Goal: Task Accomplishment & Management: Manage account settings

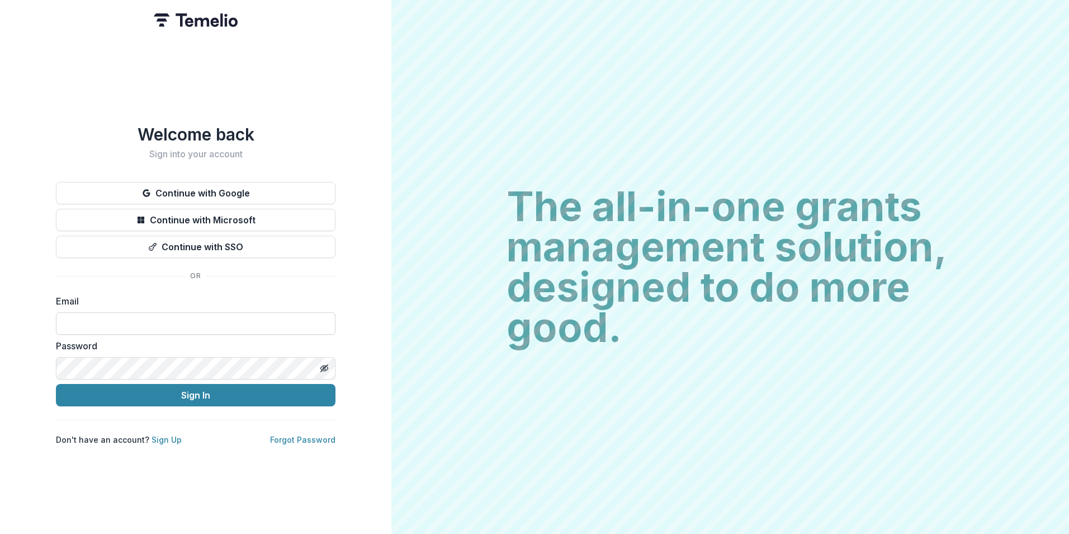
click at [204, 315] on input at bounding box center [196, 323] width 280 height 22
type input "**********"
click at [56, 384] on button "Sign In" at bounding box center [196, 395] width 280 height 22
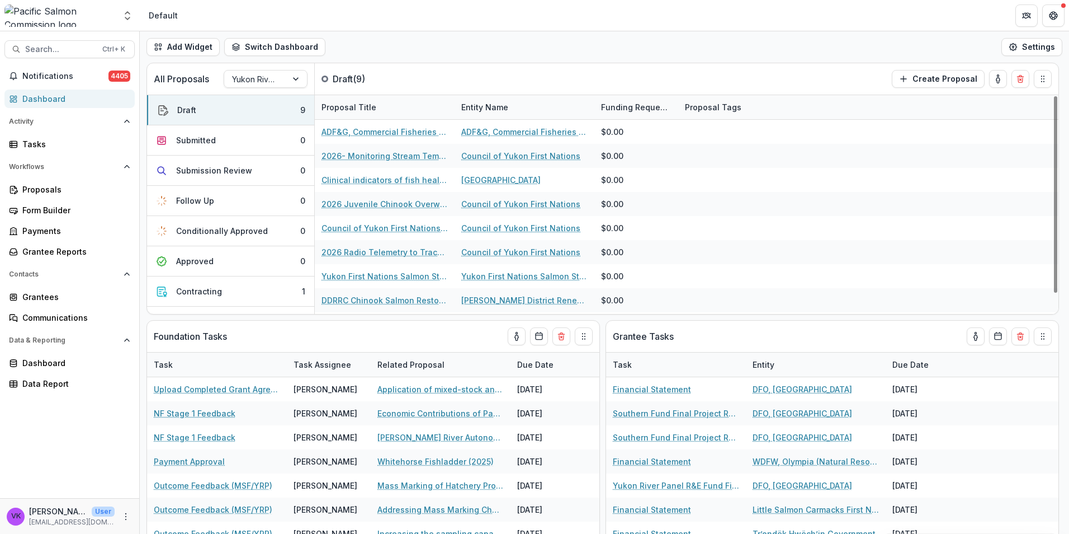
drag, startPoint x: 674, startPoint y: 76, endPoint x: 791, endPoint y: 34, distance: 124.2
click at [674, 75] on div "All Proposals Yukon River Panel R&E Fund Draft ( 9 ) Create Proposal" at bounding box center [579, 78] width 865 height 31
click at [45, 296] on div "Grantees" at bounding box center [73, 297] width 103 height 12
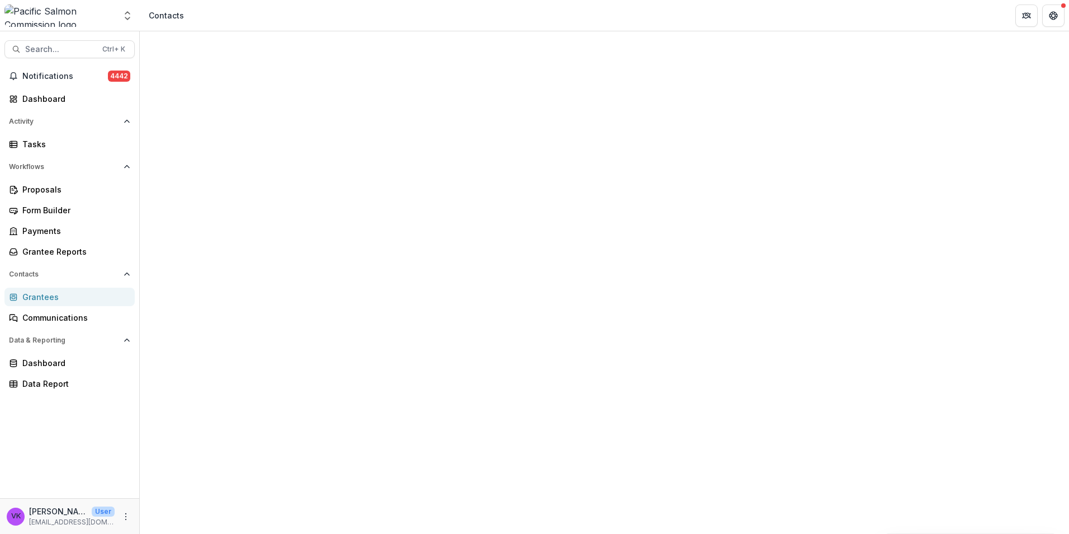
click at [251, 164] on input at bounding box center [213, 170] width 89 height 13
type input "****"
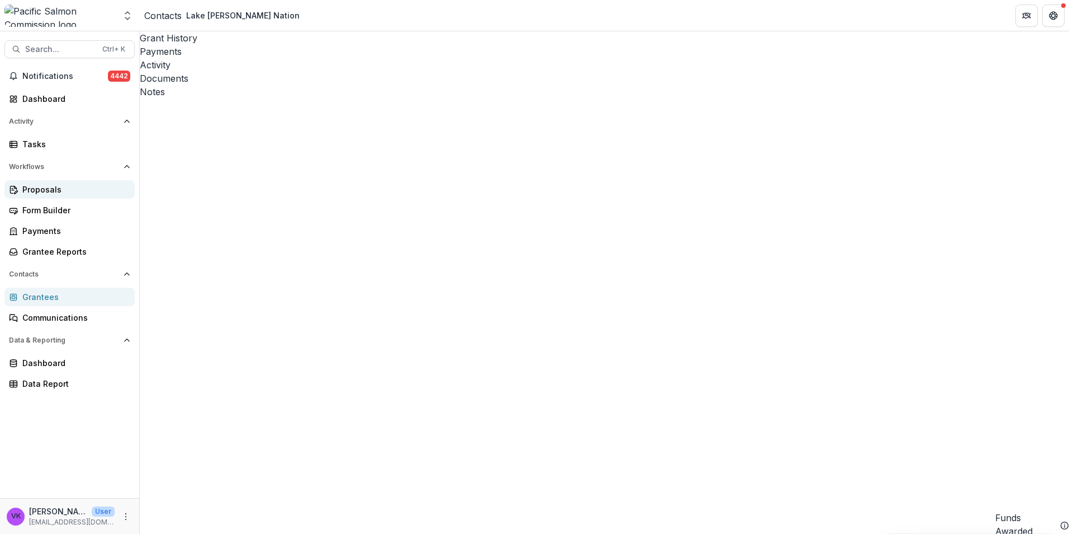
drag, startPoint x: 46, startPoint y: 187, endPoint x: 58, endPoint y: 185, distance: 12.1
click at [46, 187] on div "Proposals" at bounding box center [73, 189] width 103 height 12
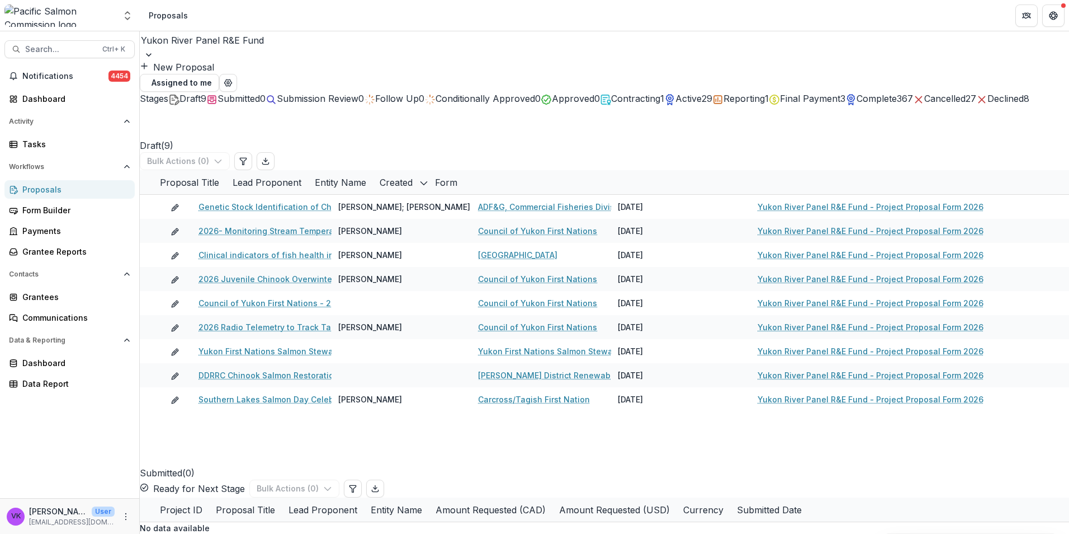
click at [251, 49] on div at bounding box center [605, 54] width 930 height 11
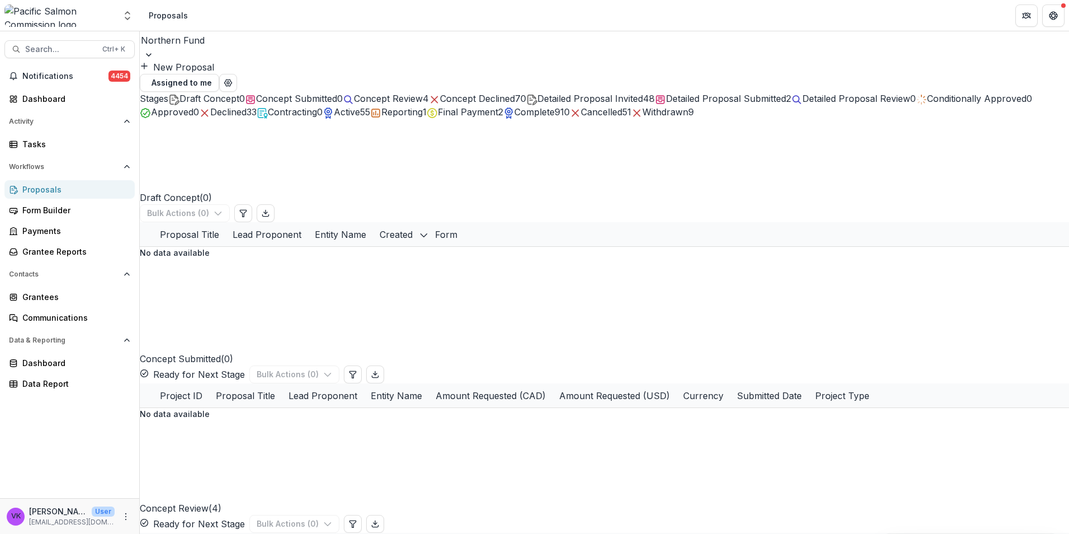
click at [631, 119] on div "Withdrawn 9" at bounding box center [662, 111] width 63 height 13
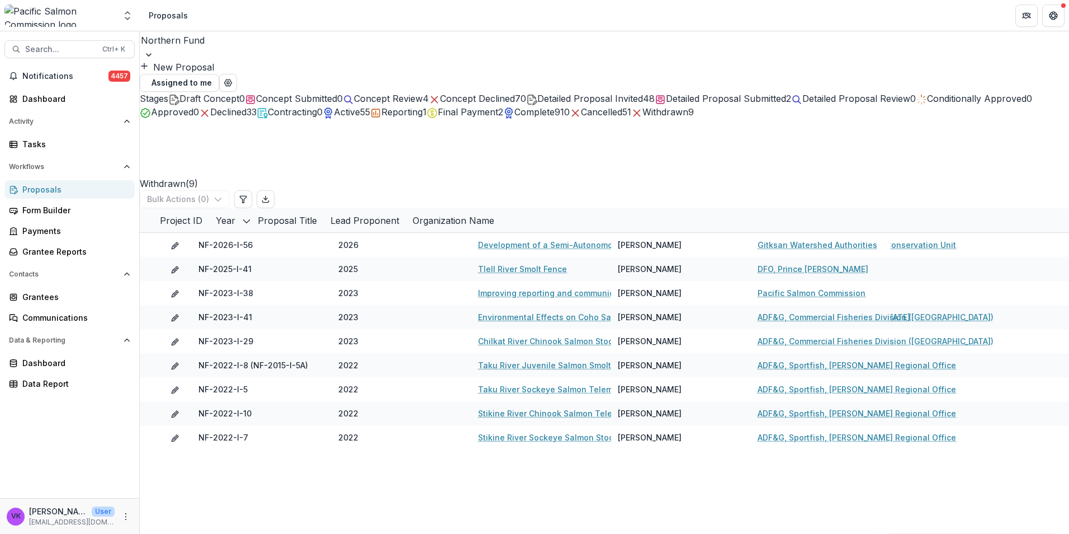
click at [515, 96] on span "Concept Declined" at bounding box center [477, 98] width 75 height 11
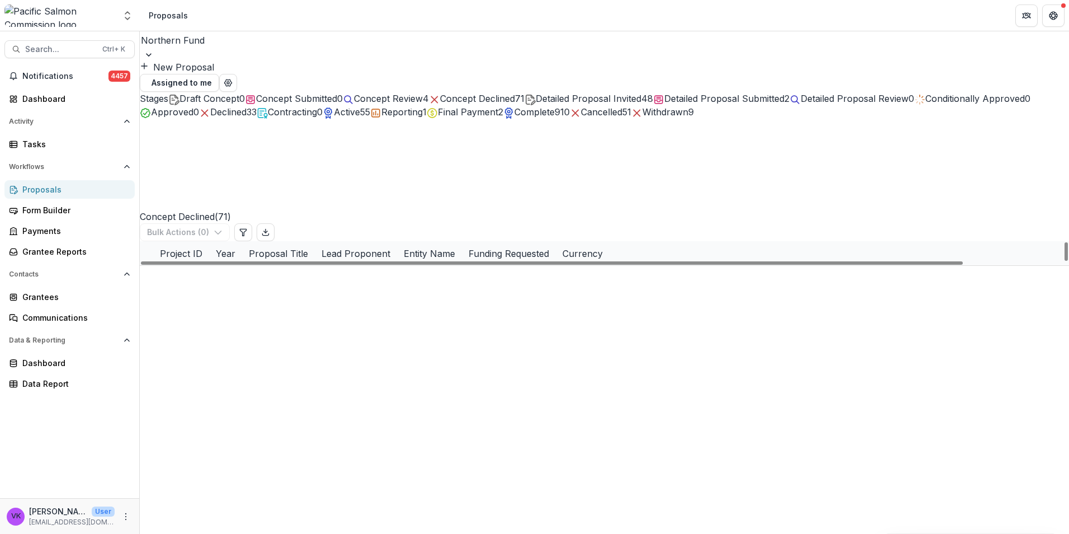
scroll to position [1196, 0]
click at [209, 241] on div "Project ID" at bounding box center [181, 253] width 56 height 24
click at [268, 235] on input at bounding box center [241, 241] width 89 height 13
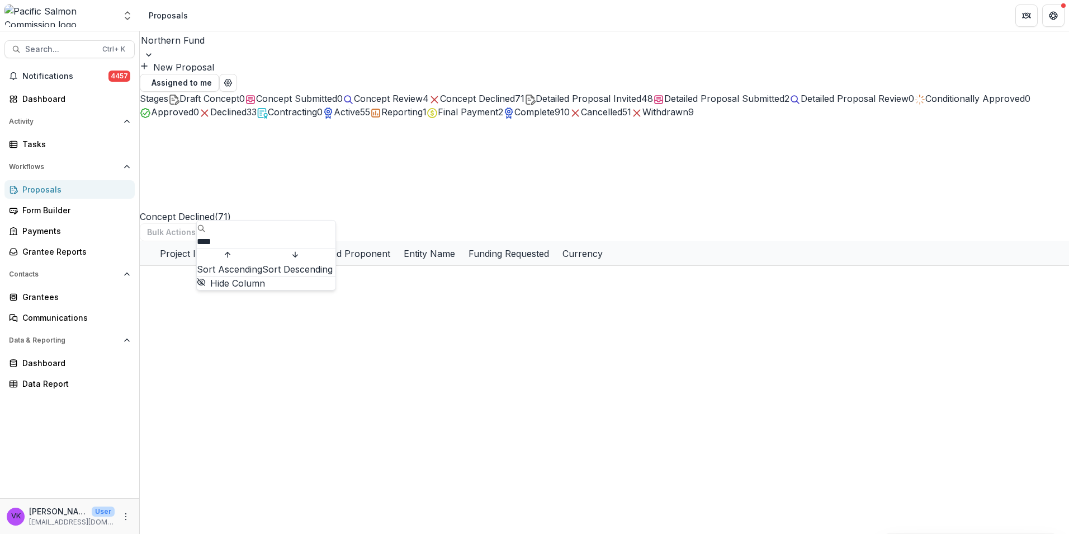
scroll to position [0, 0]
type input "****"
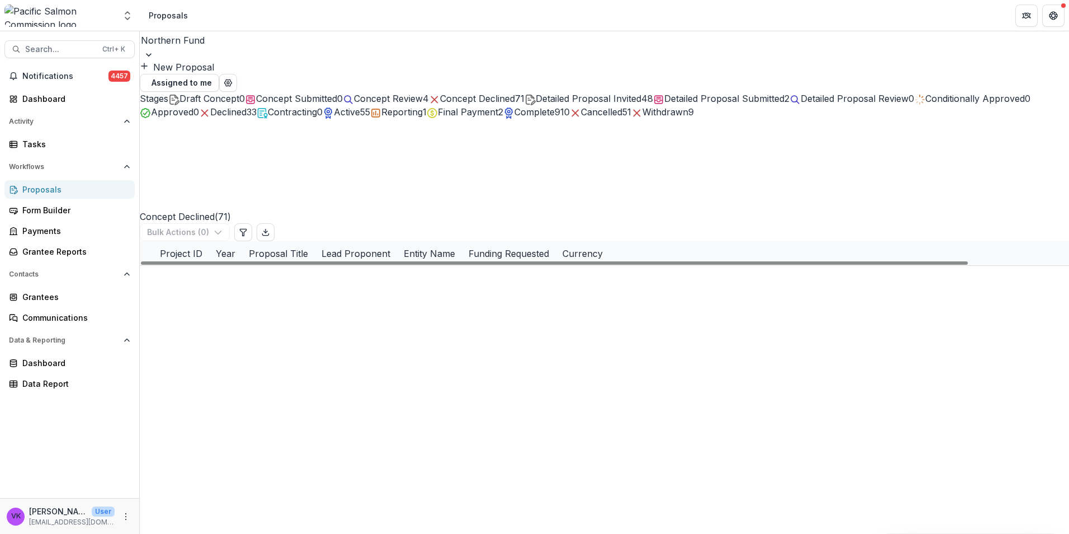
click at [464, 266] on div "NF-2026-I-62 2026 Modeling the dynamic spatial distribution of commercial salmo…" at bounding box center [605, 266] width 930 height 0
click at [209, 241] on div "Project ID" at bounding box center [181, 253] width 56 height 24
click at [268, 235] on input "****" at bounding box center [241, 241] width 89 height 13
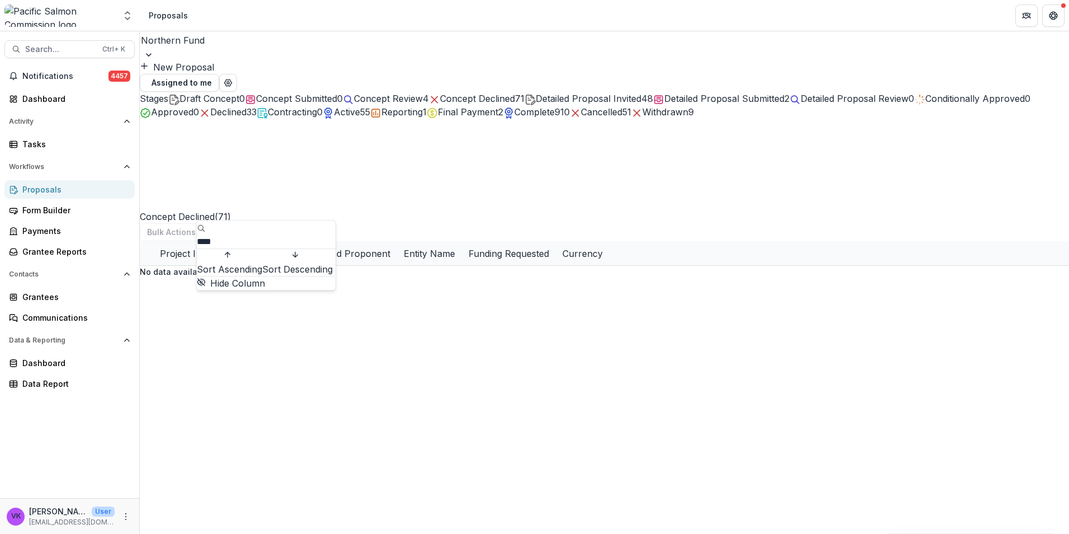
type input "****"
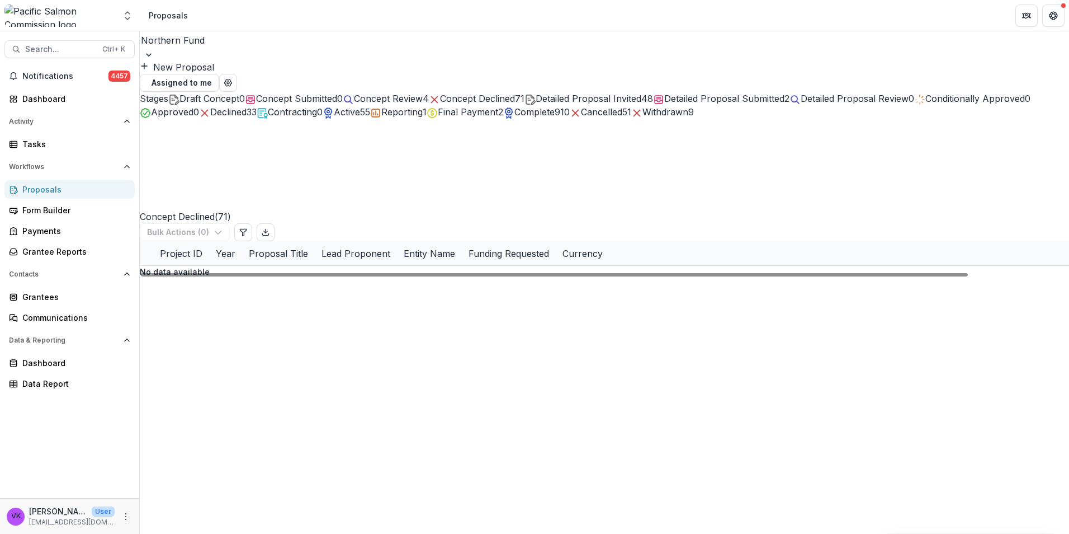
click at [370, 277] on div "No data available" at bounding box center [605, 272] width 930 height 12
drag, startPoint x: 448, startPoint y: 98, endPoint x: 574, endPoint y: 116, distance: 127.7
click at [423, 99] on span "Concept Review" at bounding box center [388, 98] width 69 height 11
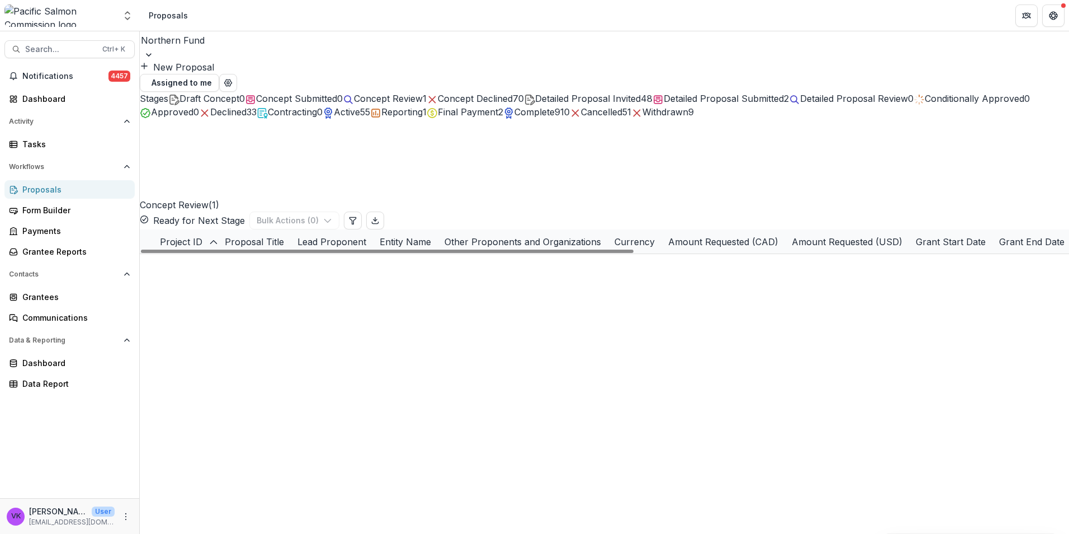
drag, startPoint x: 533, startPoint y: 100, endPoint x: 576, endPoint y: 112, distance: 44.3
click at [513, 100] on span "Concept Declined" at bounding box center [475, 98] width 75 height 11
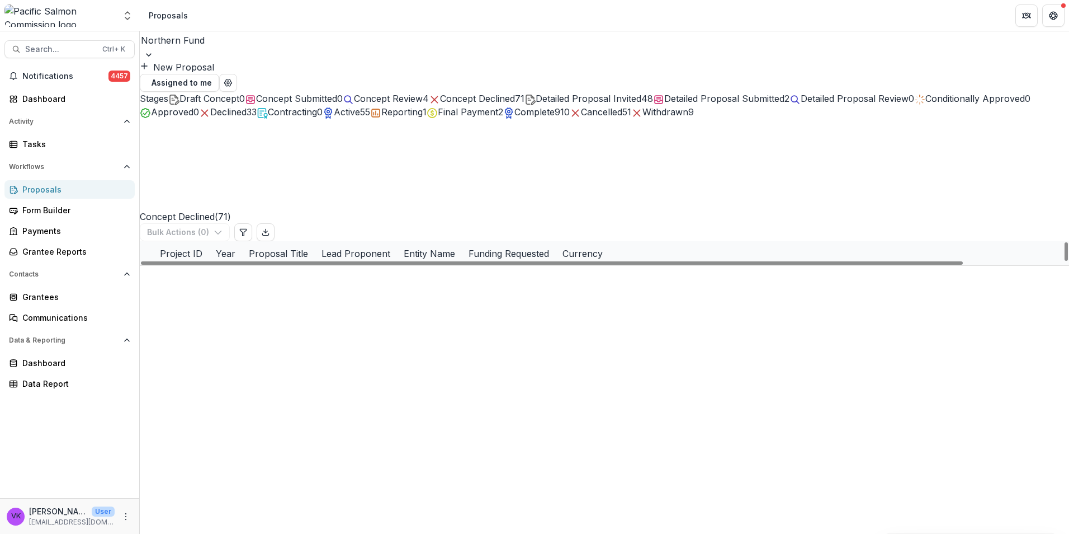
click at [631, 119] on div "Withdrawn 9" at bounding box center [662, 111] width 63 height 13
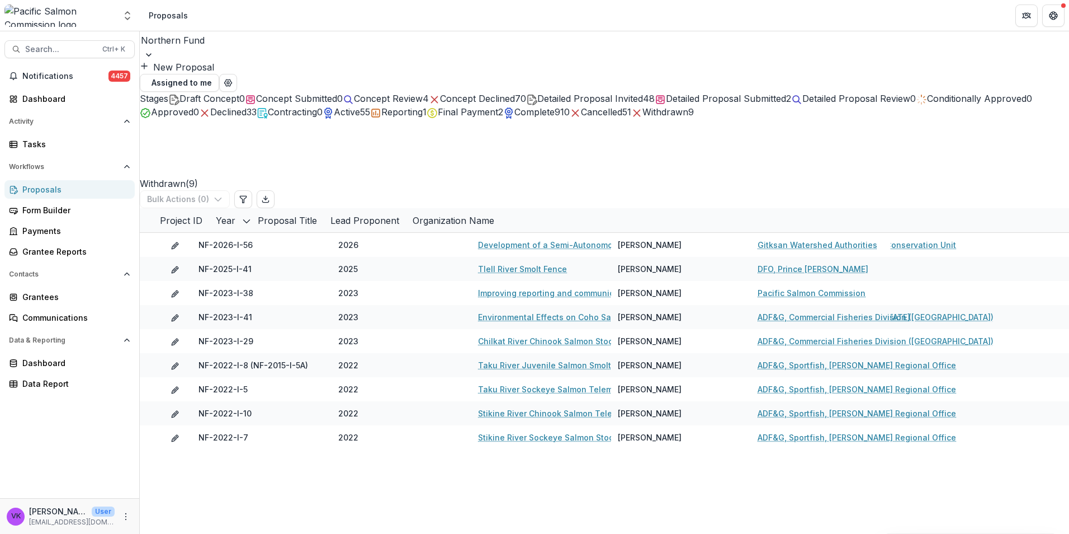
click at [360, 117] on span "Active" at bounding box center [347, 111] width 26 height 11
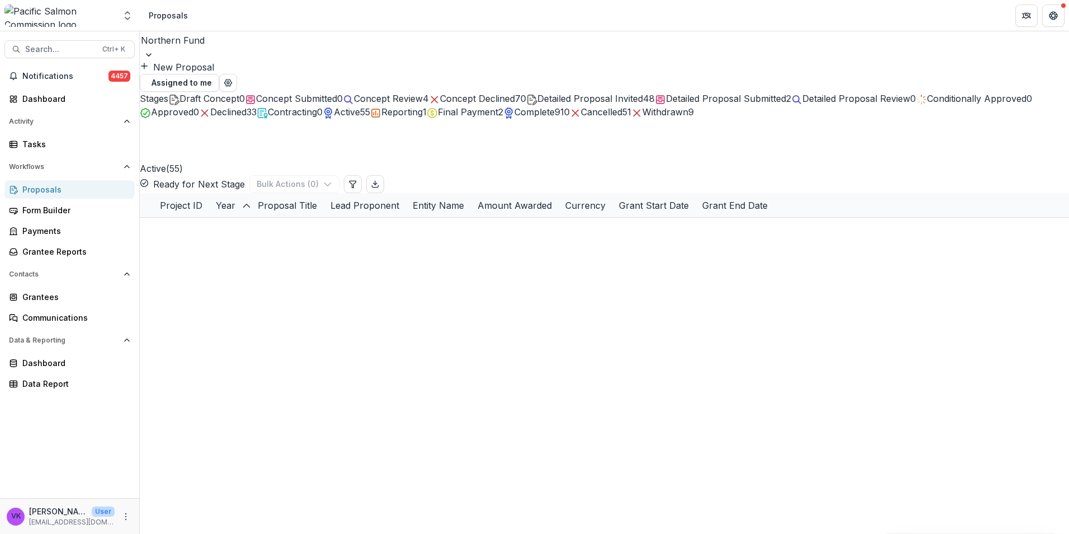
drag, startPoint x: 642, startPoint y: 100, endPoint x: 715, endPoint y: 121, distance: 75.9
click at [642, 100] on span "Detailed Proposal Invited" at bounding box center [591, 98] width 106 height 11
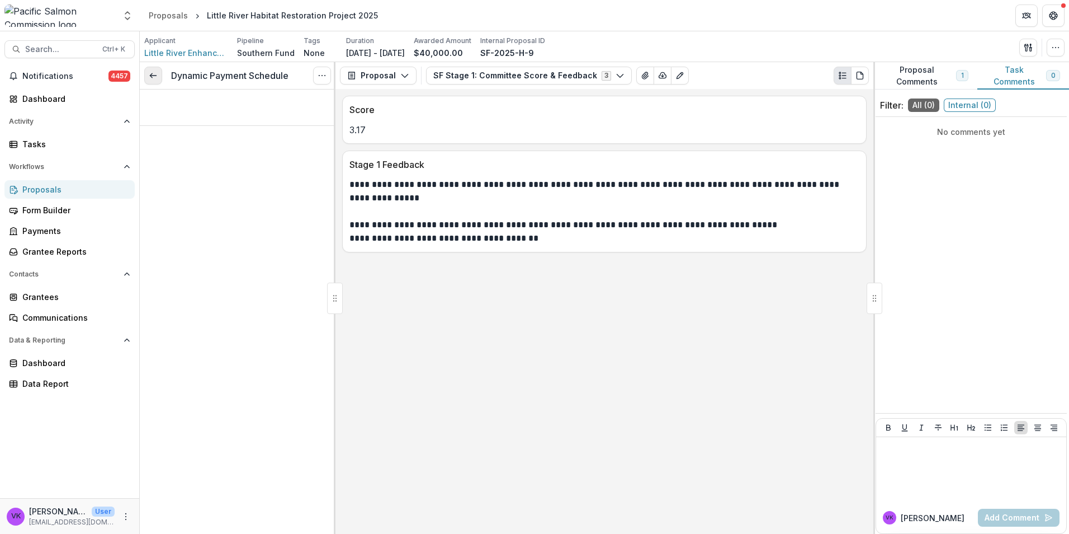
click at [145, 78] on link at bounding box center [153, 76] width 18 height 18
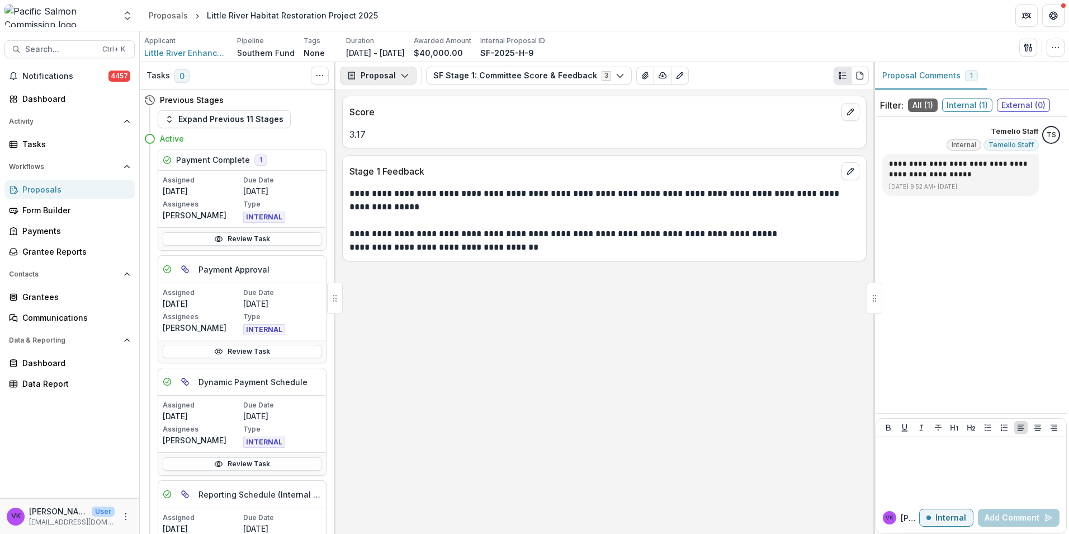
click at [400, 77] on icon "button" at bounding box center [404, 75] width 9 height 9
click at [393, 122] on div "Payments" at bounding box center [413, 120] width 102 height 12
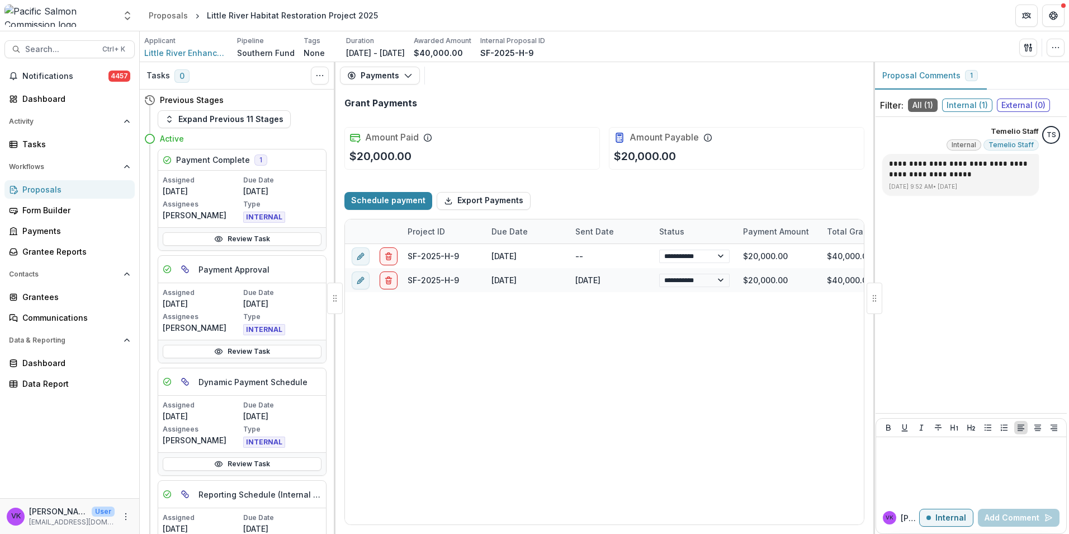
select select "**********"
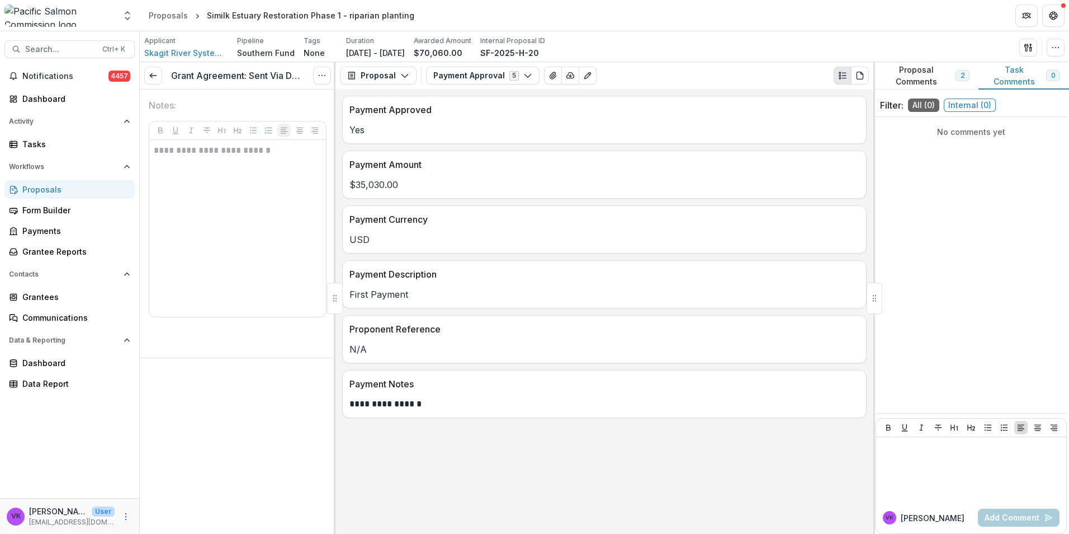
click at [152, 76] on line at bounding box center [153, 76] width 6 height 0
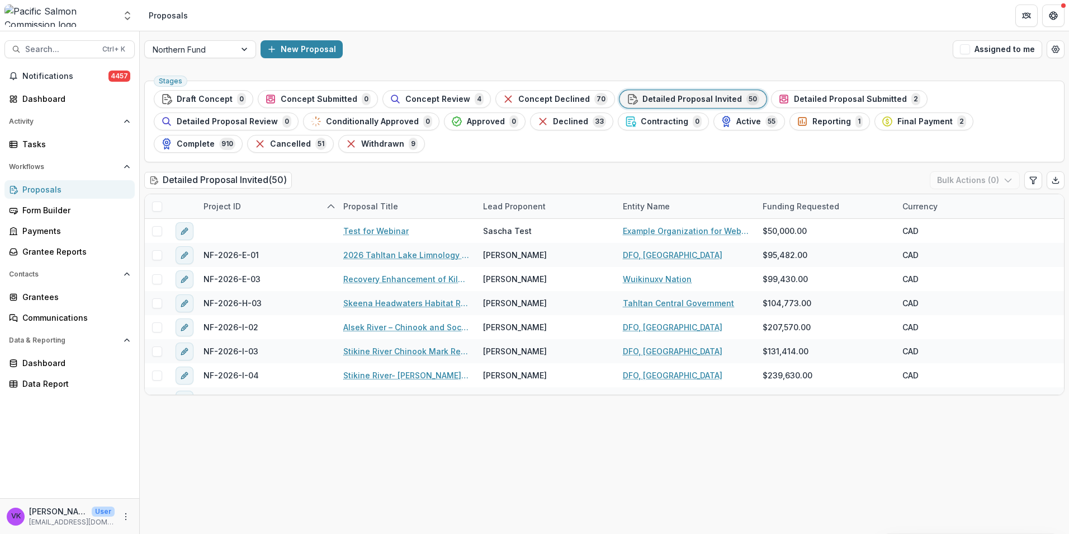
drag, startPoint x: 1038, startPoint y: 0, endPoint x: 1022, endPoint y: 31, distance: 34.3
click at [792, 62] on div "Northern Fund New Proposal Assigned to me" at bounding box center [605, 49] width 930 height 36
click at [780, 46] on div "New Proposal" at bounding box center [605, 49] width 688 height 18
drag, startPoint x: 122, startPoint y: 518, endPoint x: 147, endPoint y: 517, distance: 24.6
click at [123, 518] on icon "More" at bounding box center [125, 516] width 9 height 9
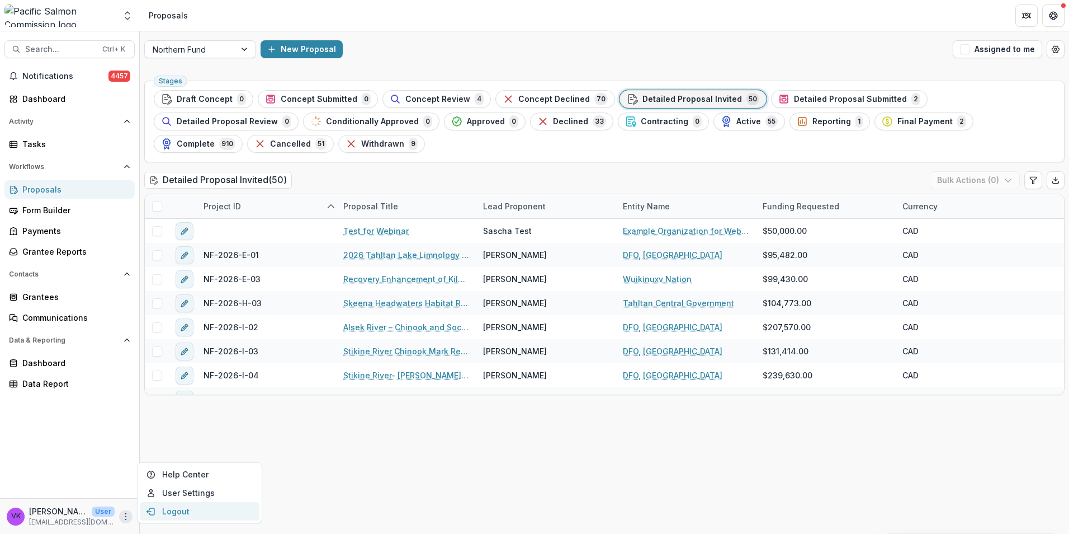
click at [173, 513] on button "Logout" at bounding box center [200, 511] width 120 height 18
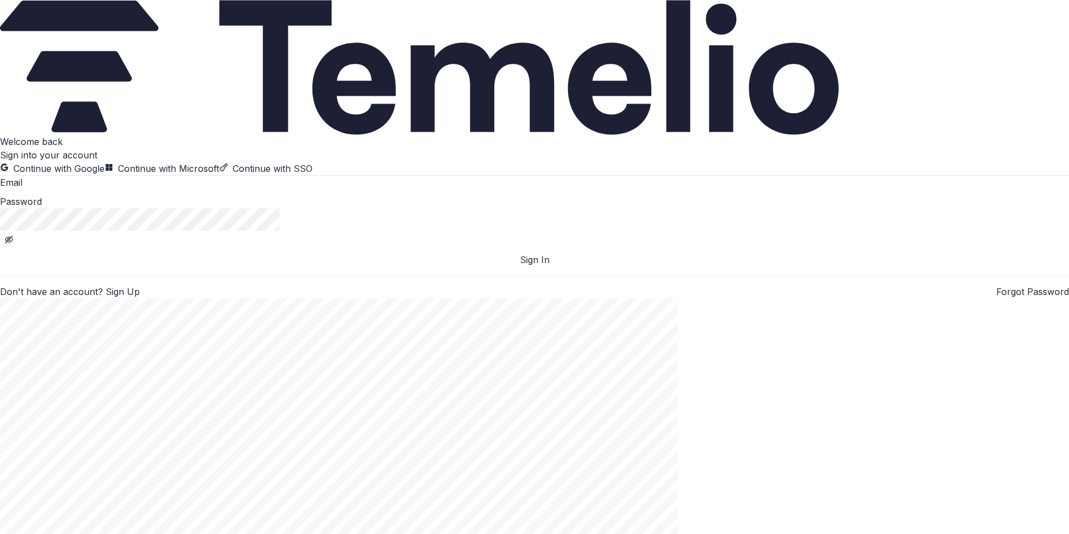
drag, startPoint x: 735, startPoint y: 32, endPoint x: 799, endPoint y: 10, distance: 67.6
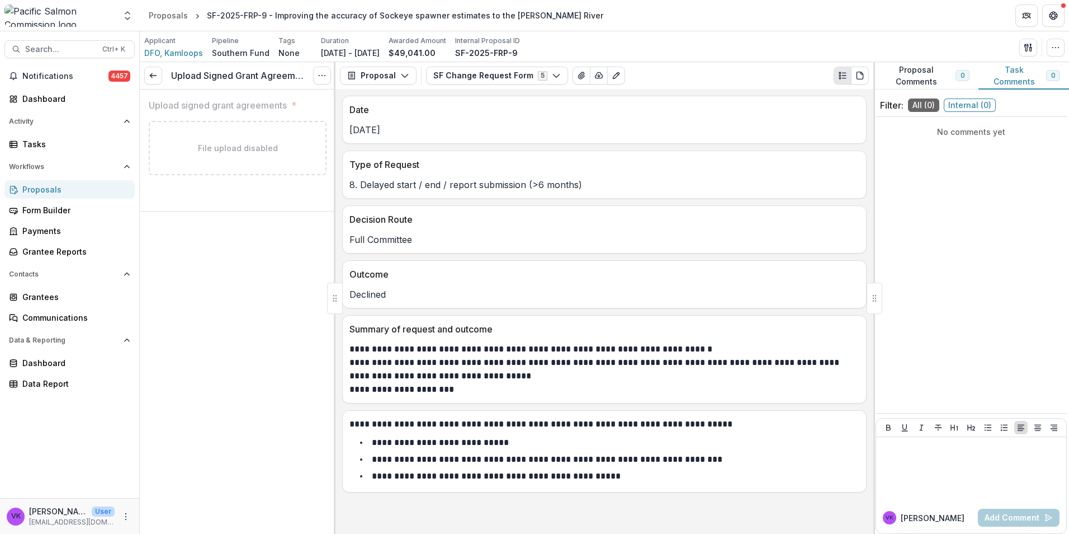
drag, startPoint x: 155, startPoint y: 74, endPoint x: 200, endPoint y: 88, distance: 47.6
click at [155, 73] on icon at bounding box center [153, 75] width 9 height 9
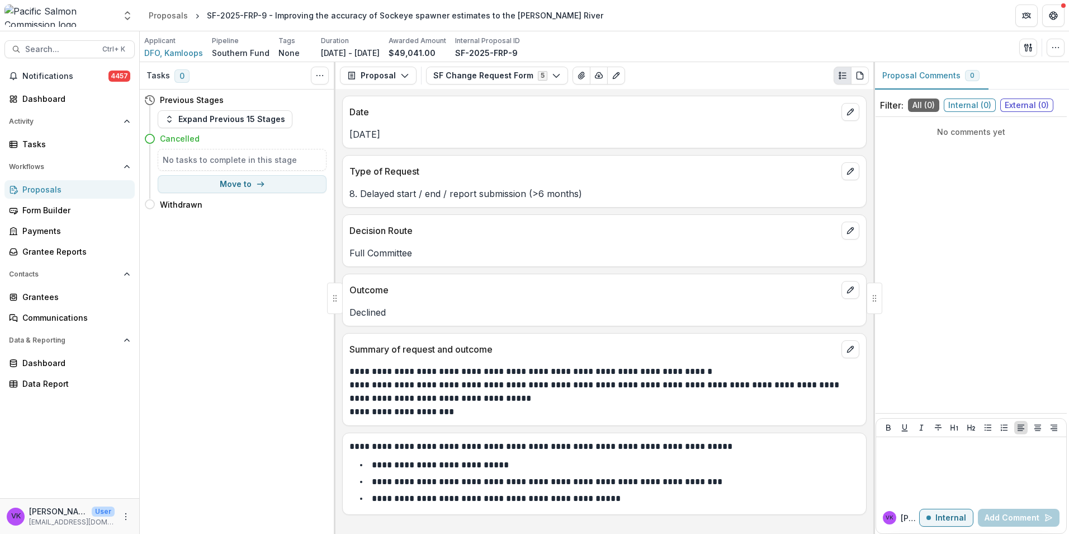
drag, startPoint x: 225, startPoint y: 117, endPoint x: 375, endPoint y: 150, distance: 153.6
click at [227, 117] on button "Expand Previous 15 Stages" at bounding box center [225, 119] width 135 height 18
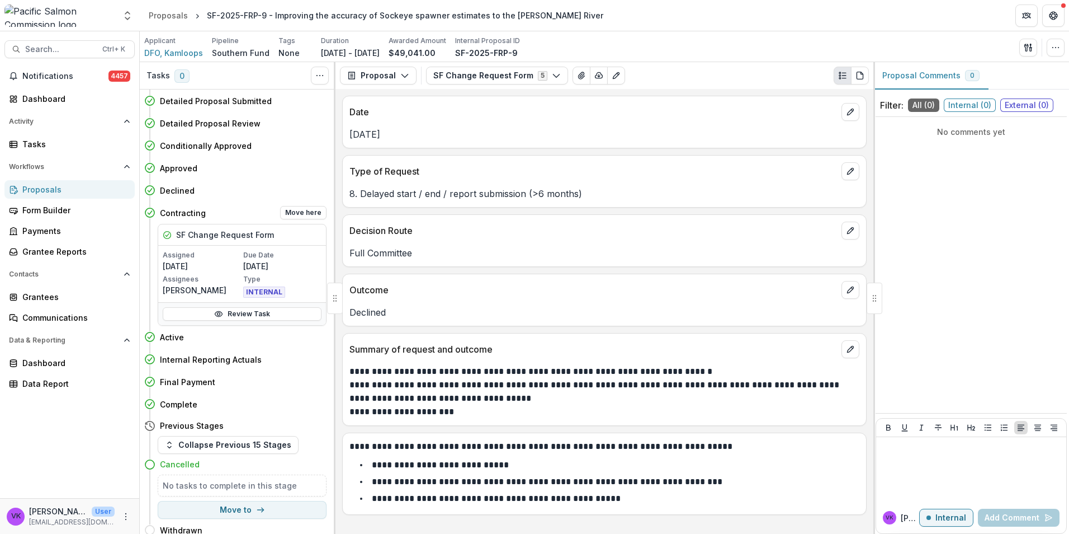
scroll to position [119, 0]
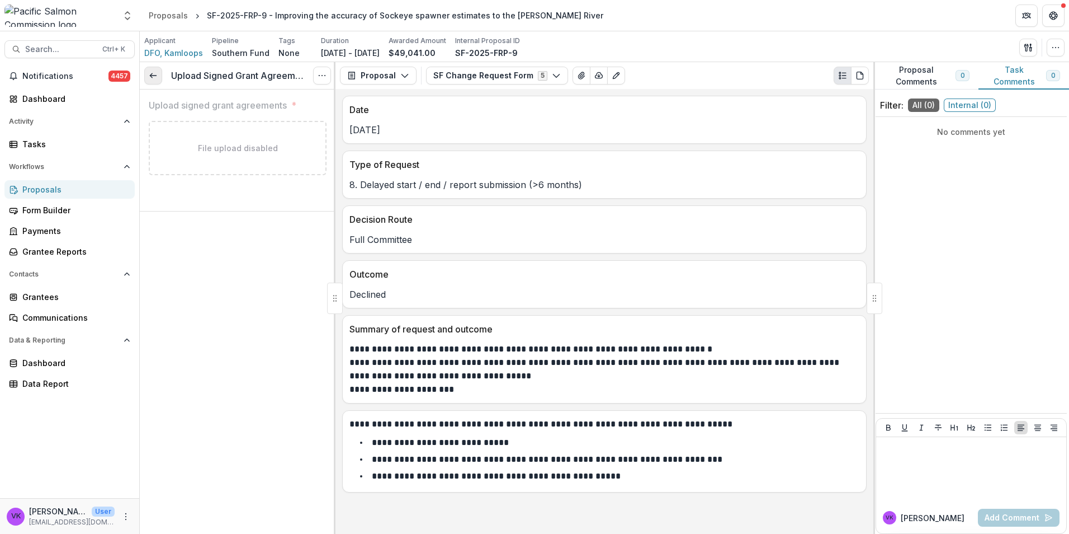
click at [155, 74] on icon at bounding box center [153, 75] width 9 height 9
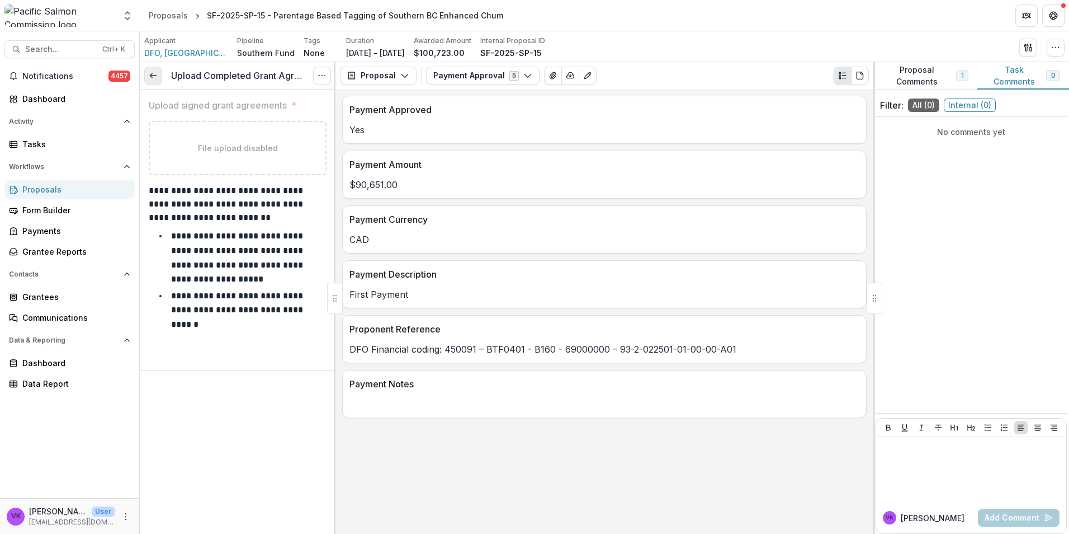
click at [151, 76] on g at bounding box center [153, 76] width 6 height 4
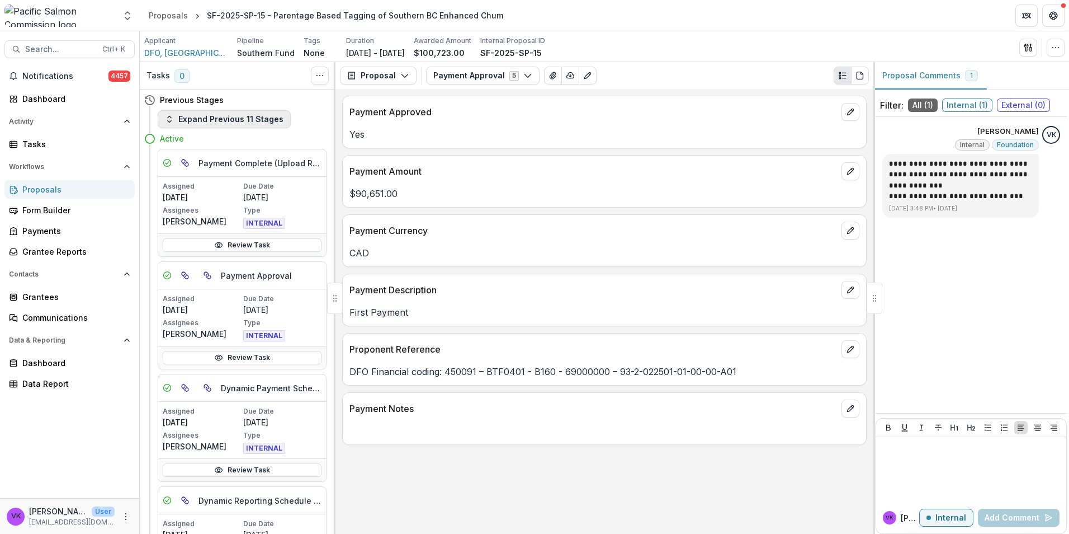
click at [166, 120] on icon "button" at bounding box center [169, 119] width 9 height 9
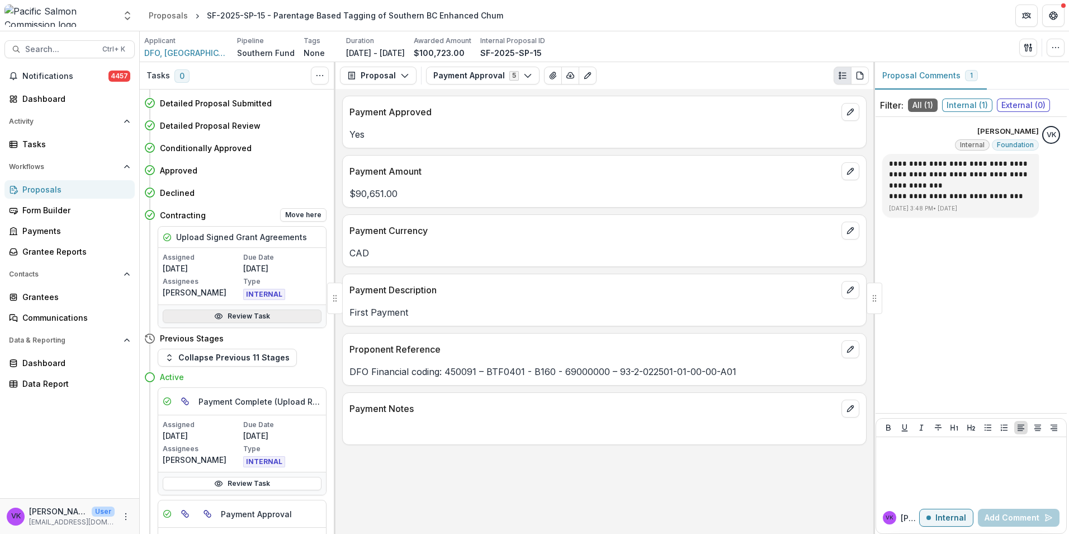
scroll to position [112, 0]
click at [248, 314] on link "Review Task" at bounding box center [242, 313] width 159 height 13
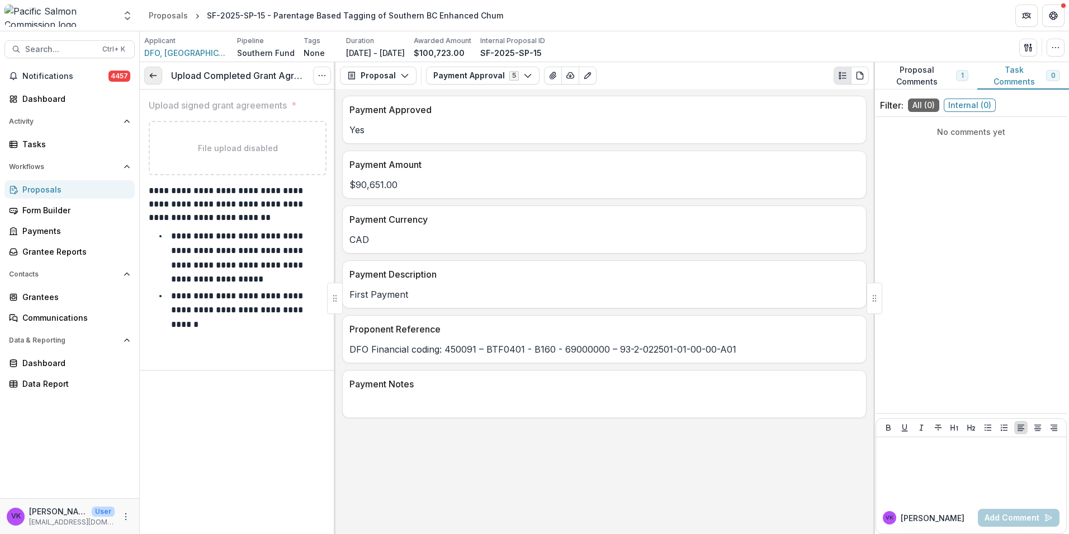
click at [154, 72] on icon at bounding box center [153, 75] width 9 height 9
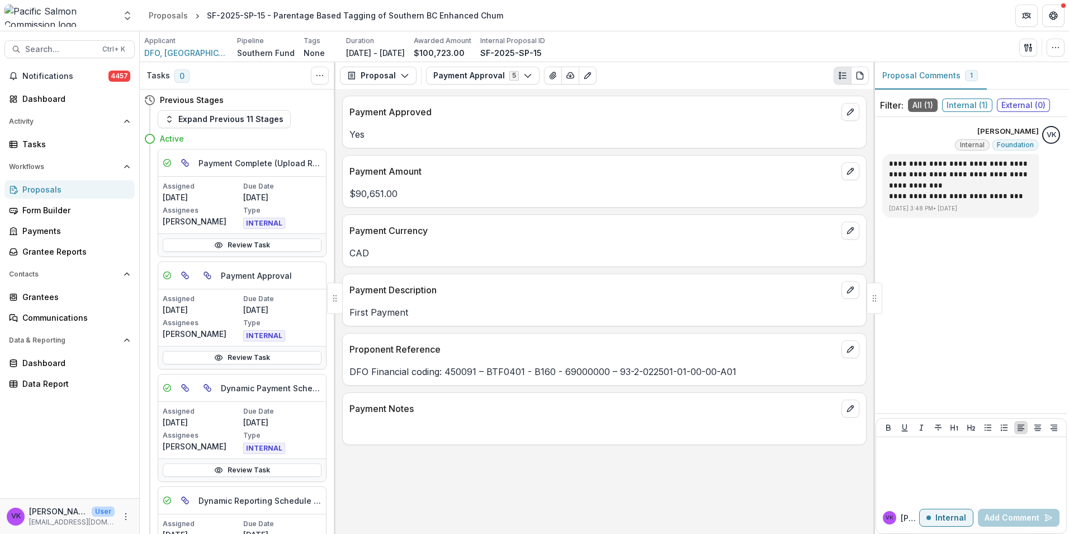
drag, startPoint x: 175, startPoint y: 125, endPoint x: 324, endPoint y: 158, distance: 152.8
click at [176, 125] on button "Expand Previous 11 Stages" at bounding box center [224, 119] width 133 height 18
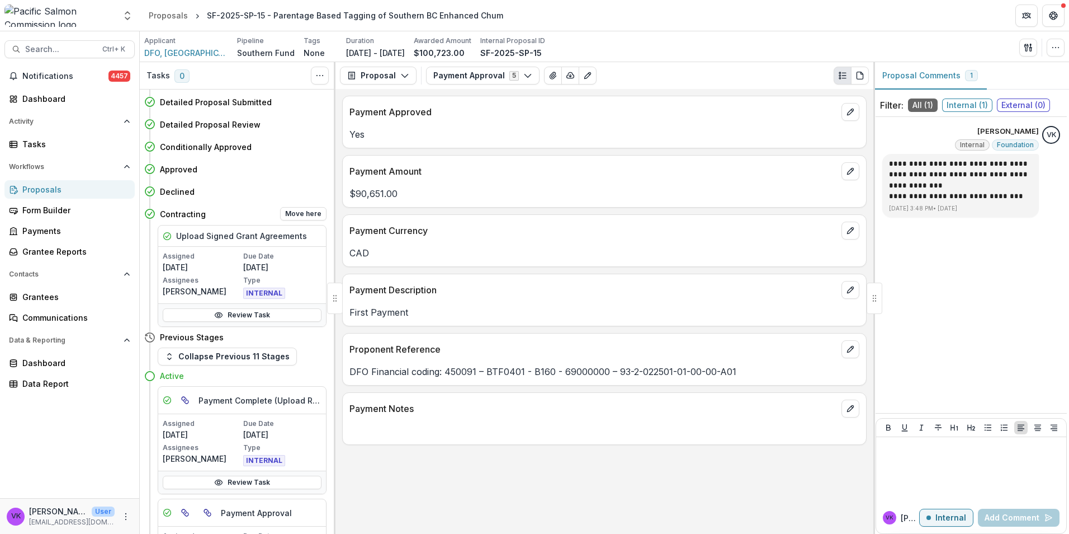
scroll to position [112, 0]
click at [246, 315] on link "Review Task" at bounding box center [242, 313] width 159 height 13
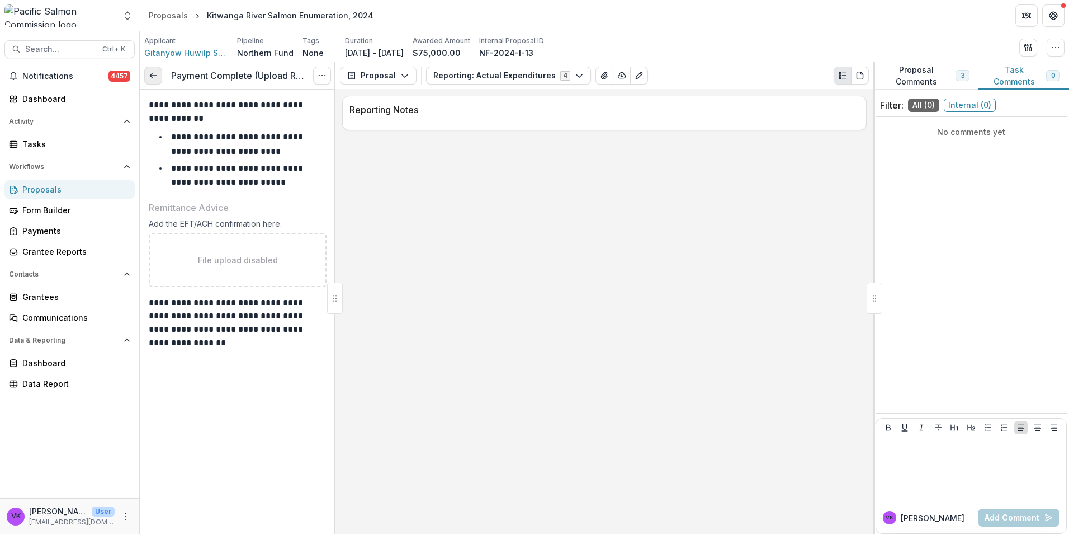
click at [155, 80] on icon at bounding box center [153, 75] width 9 height 9
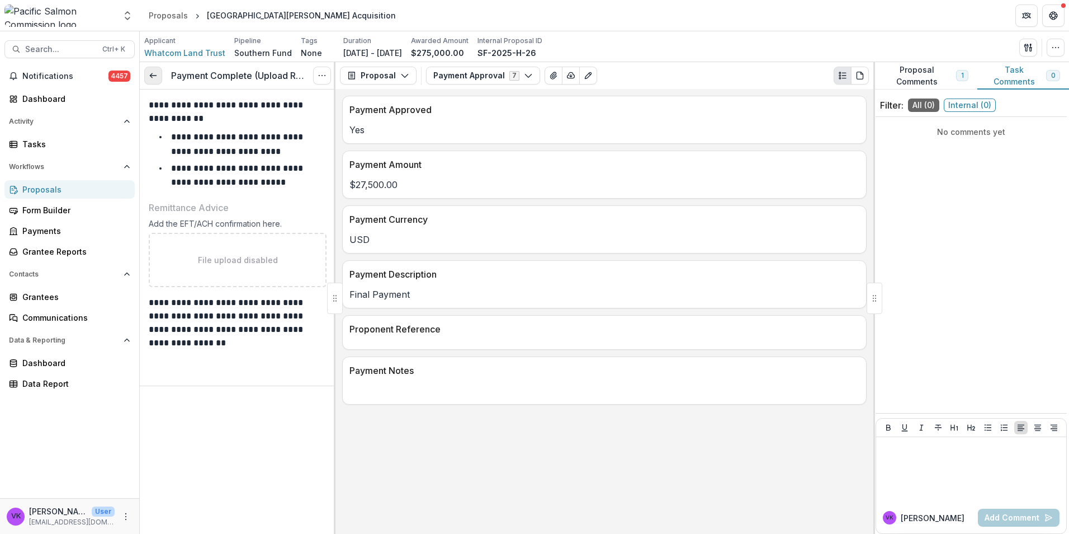
click at [148, 72] on link at bounding box center [153, 76] width 18 height 18
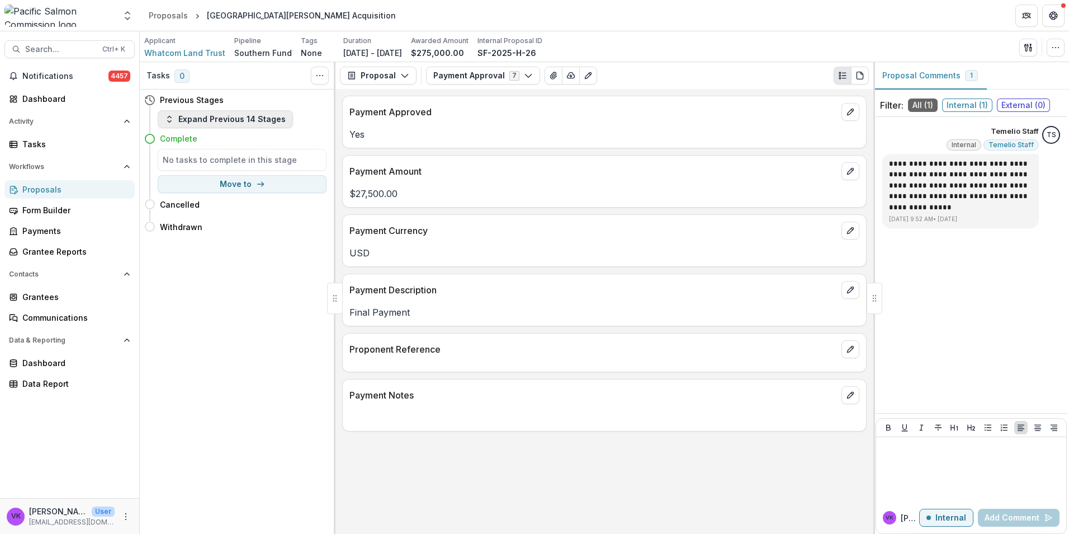
click at [172, 119] on icon "button" at bounding box center [169, 119] width 9 height 9
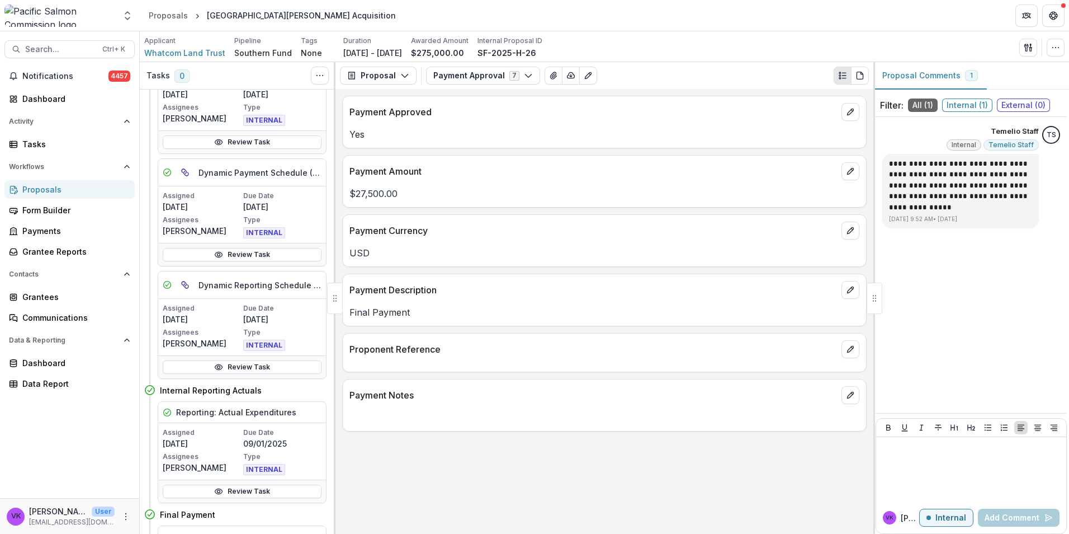
scroll to position [727, 0]
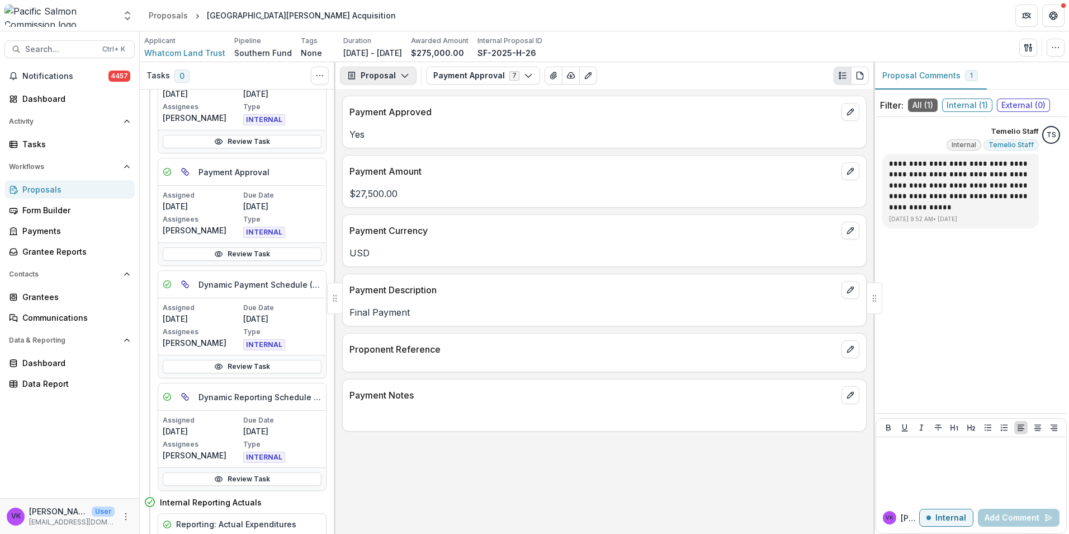
click at [398, 74] on button "Proposal" at bounding box center [378, 76] width 77 height 18
drag, startPoint x: 651, startPoint y: 473, endPoint x: 775, endPoint y: 483, distance: 124.6
click at [652, 473] on div "Payment Approved Yes Payment Amount $27,500.00 Payment Currency USD Payment Des…" at bounding box center [605, 311] width 538 height 445
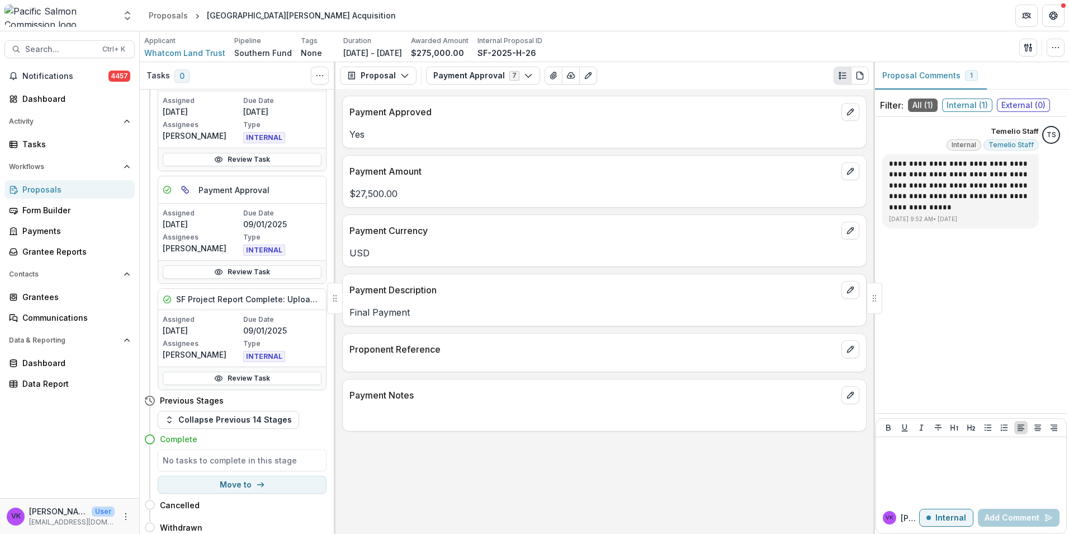
scroll to position [1305, 0]
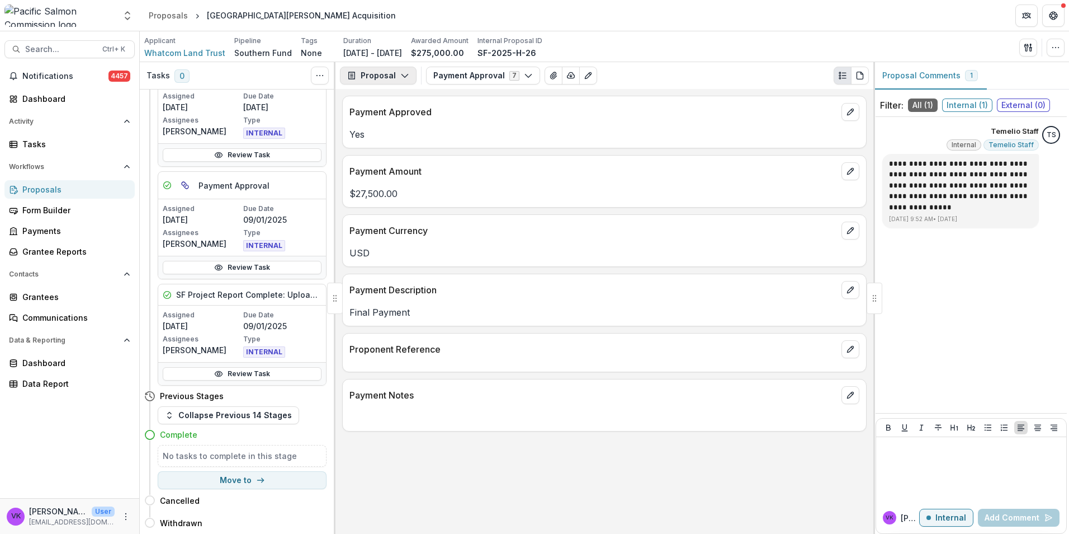
click at [392, 74] on button "Proposal" at bounding box center [378, 76] width 77 height 18
click at [391, 119] on div "Payments" at bounding box center [413, 120] width 102 height 12
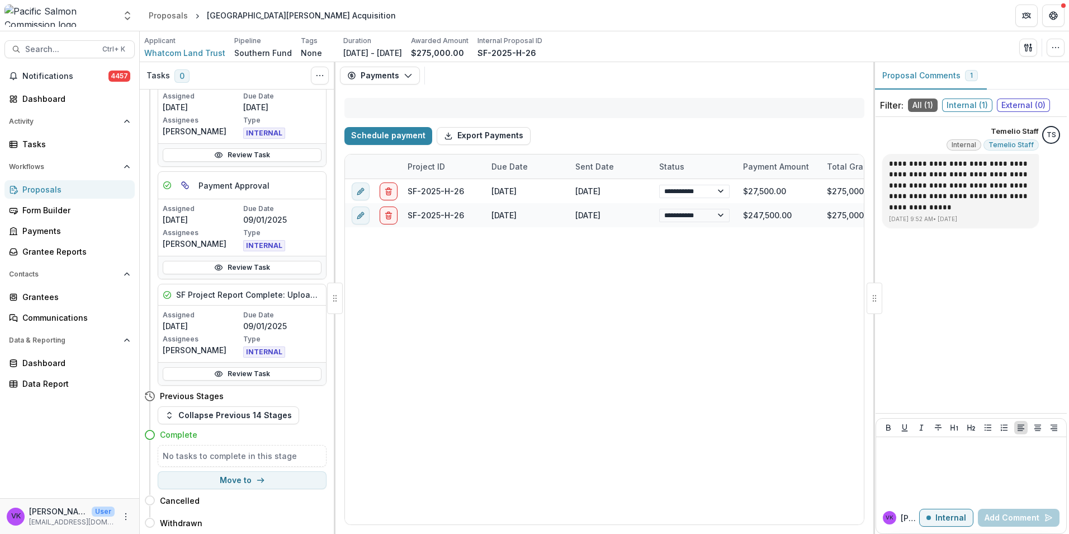
select select "**********"
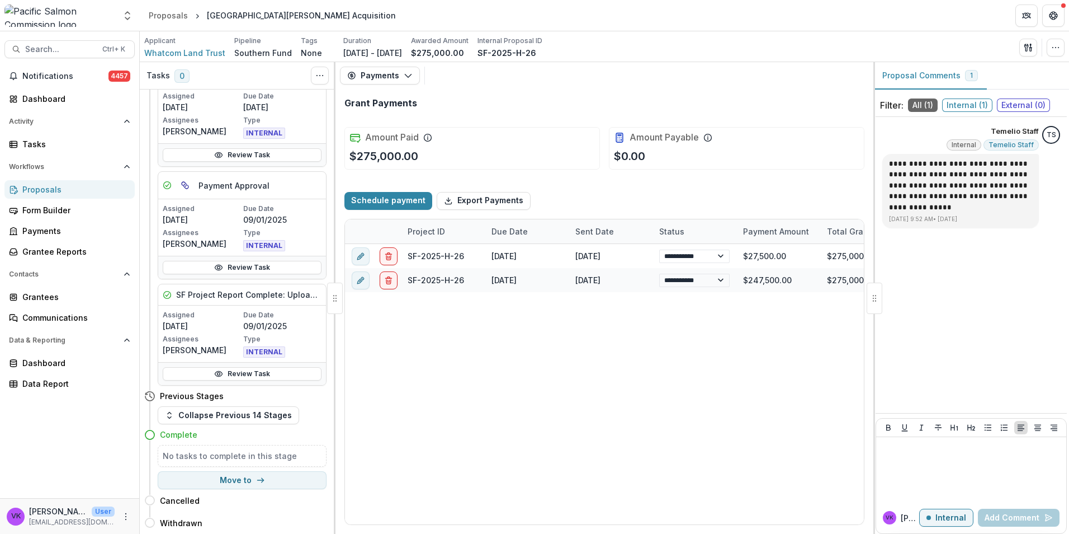
select select "**********"
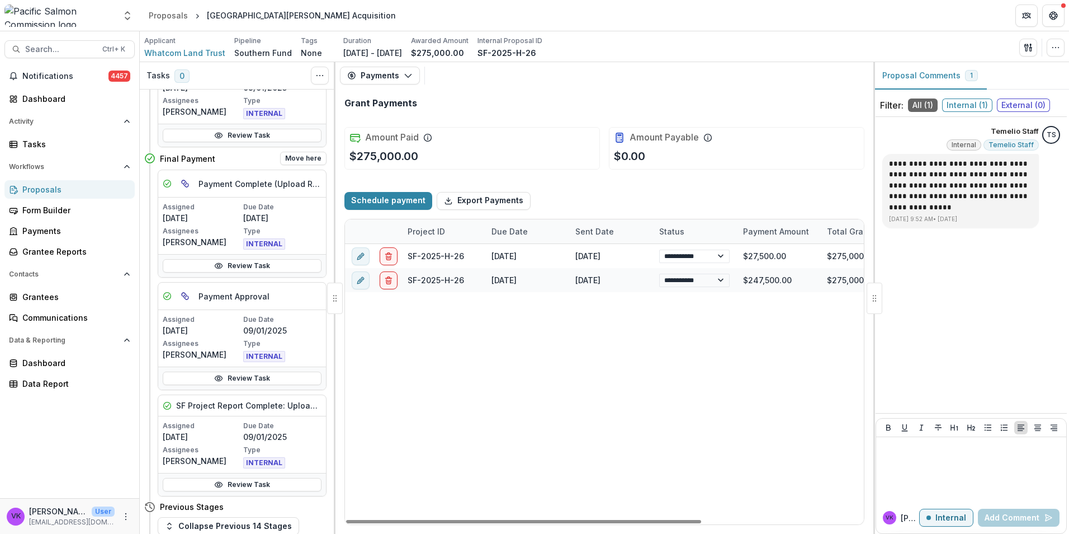
scroll to position [1194, 0]
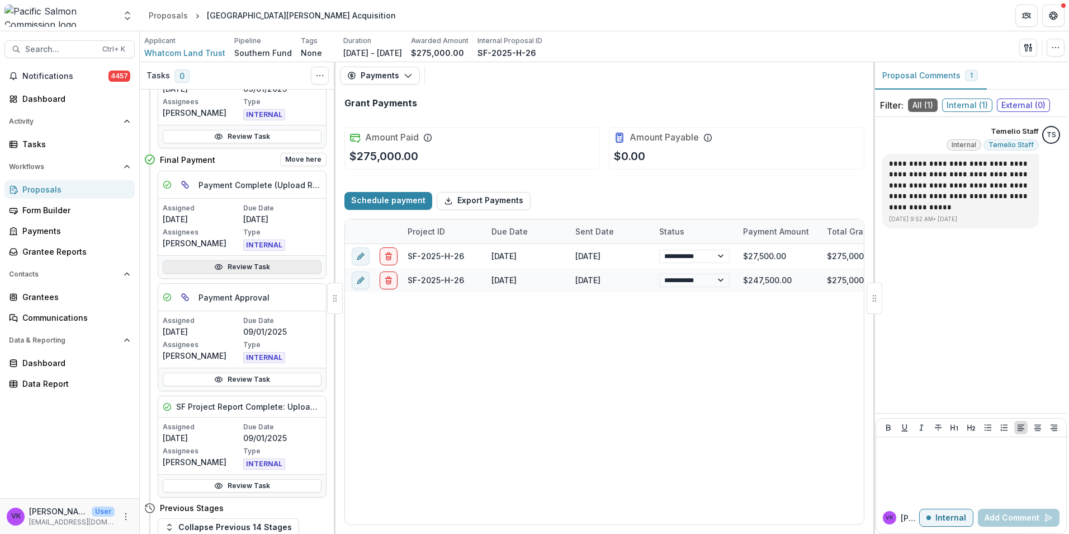
drag, startPoint x: 239, startPoint y: 270, endPoint x: 260, endPoint y: 270, distance: 20.1
click at [239, 270] on link "Review Task" at bounding box center [242, 266] width 159 height 13
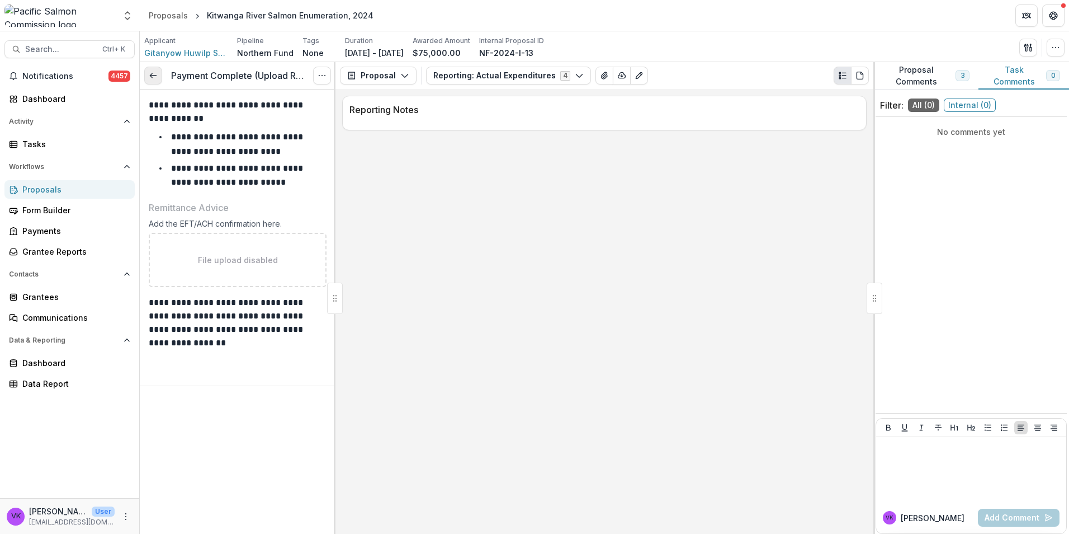
click at [154, 77] on icon at bounding box center [153, 75] width 9 height 9
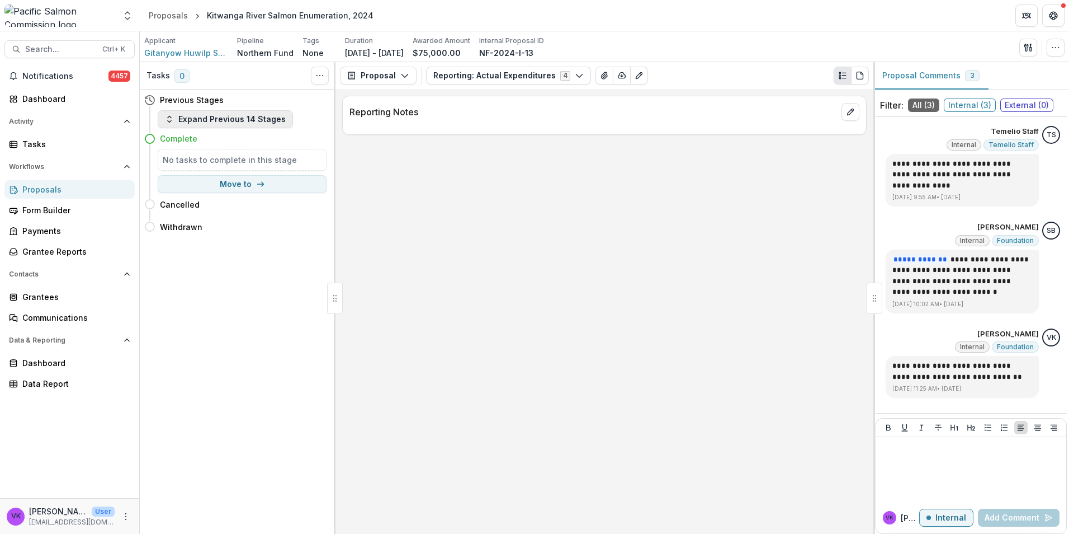
click at [186, 116] on button "Expand Previous 14 Stages" at bounding box center [225, 119] width 135 height 18
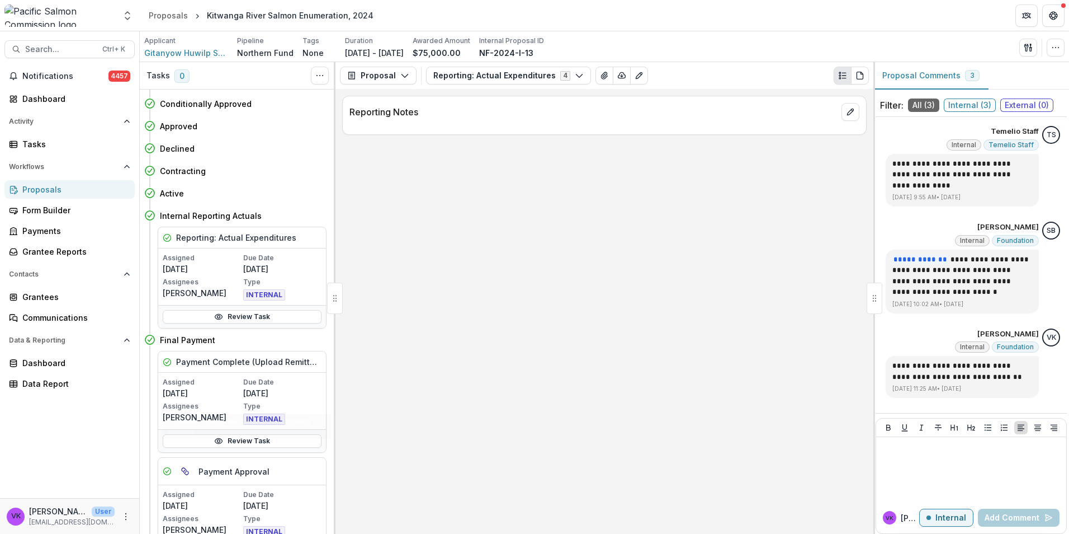
scroll to position [224, 0]
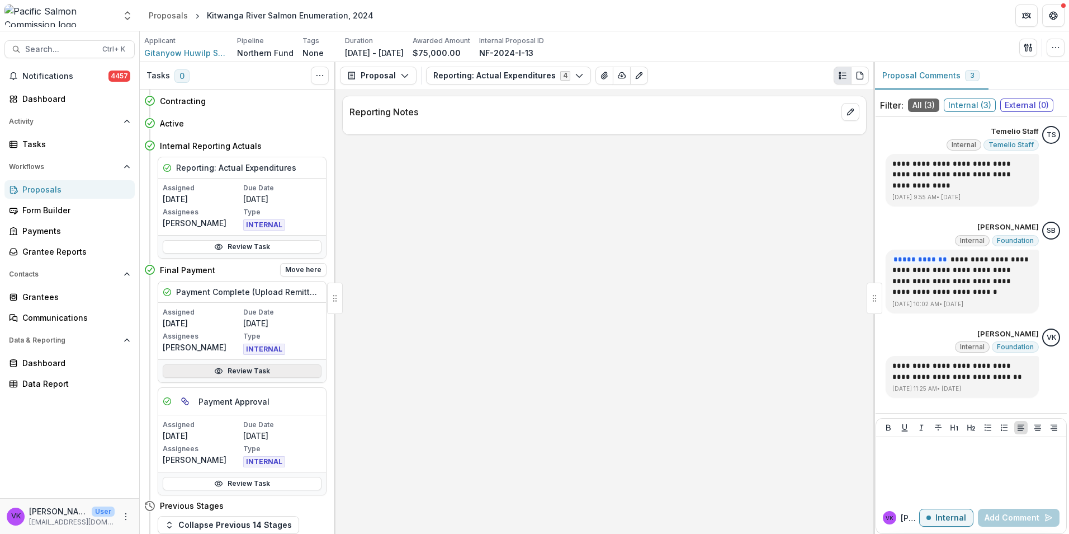
click at [264, 372] on link "Review Task" at bounding box center [242, 370] width 159 height 13
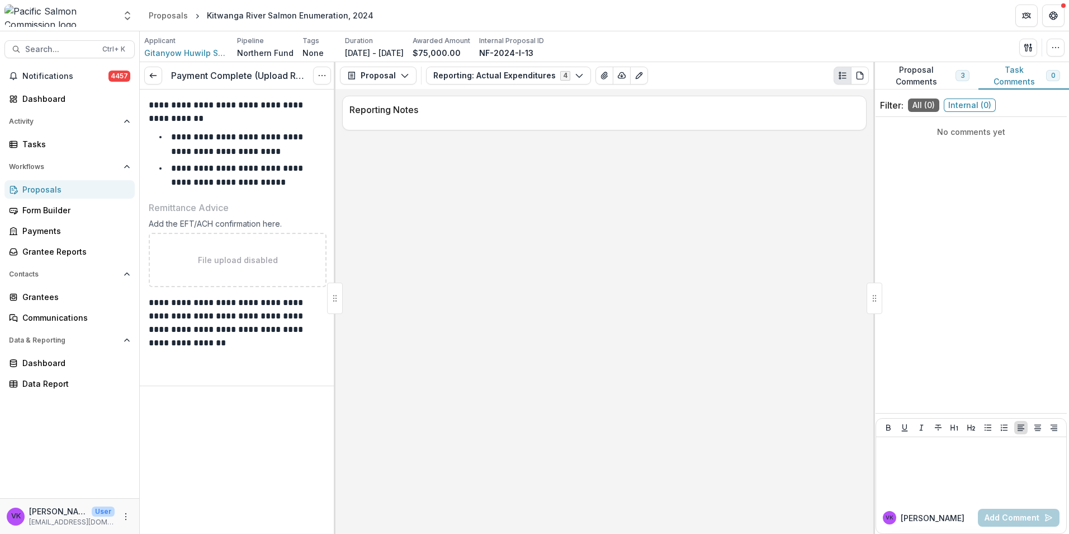
drag, startPoint x: 149, startPoint y: 74, endPoint x: 167, endPoint y: 79, distance: 18.2
click at [150, 73] on icon at bounding box center [153, 75] width 9 height 9
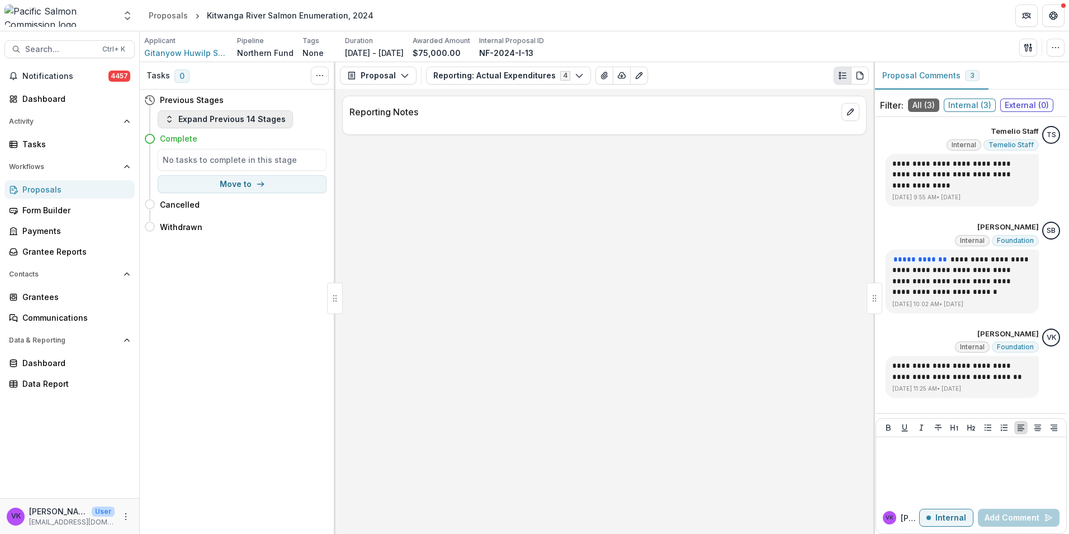
click at [172, 119] on icon "button" at bounding box center [169, 119] width 9 height 9
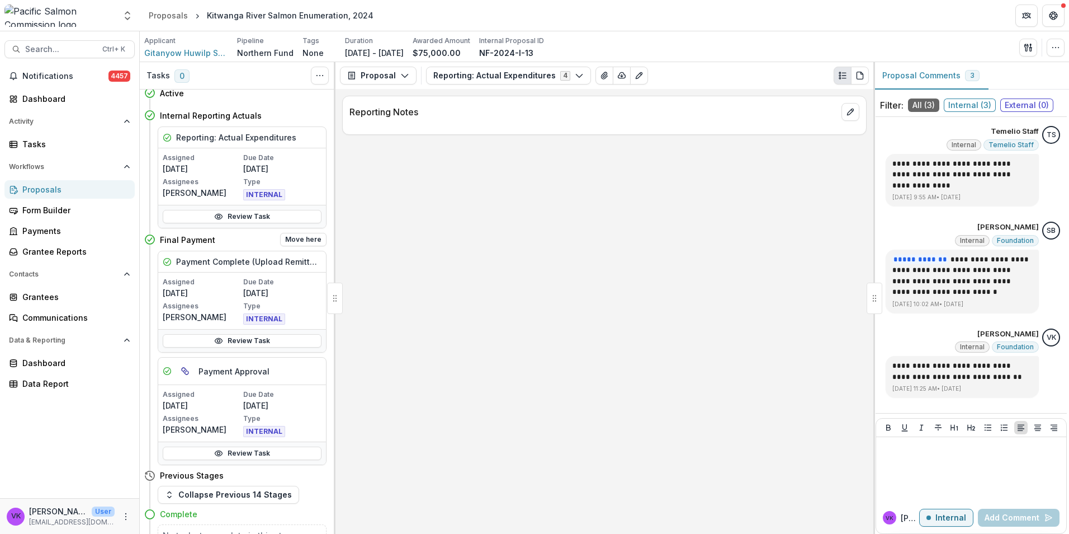
scroll to position [333, 0]
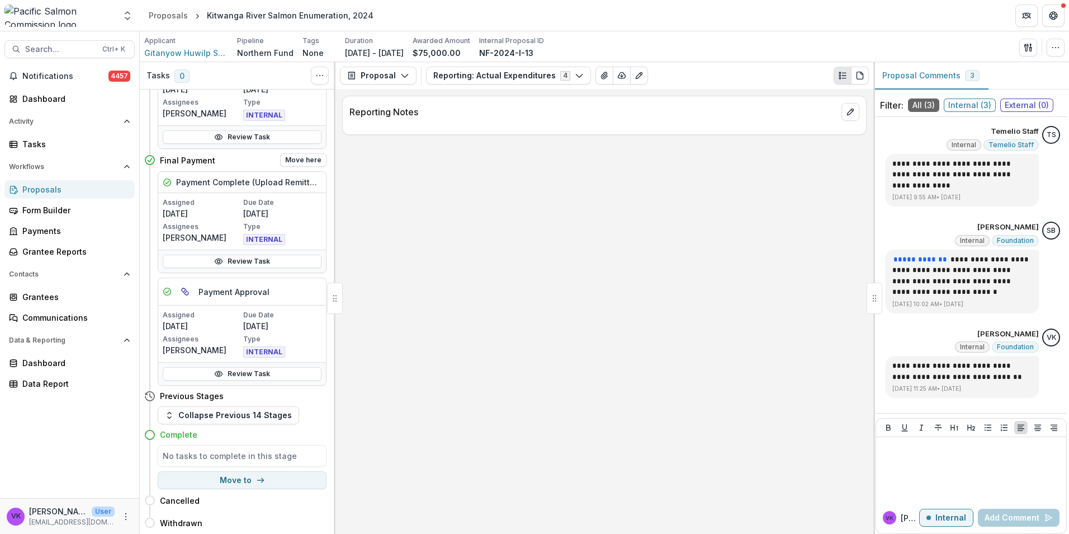
click at [239, 253] on div "Review Task" at bounding box center [242, 260] width 168 height 23
click at [251, 258] on link "Review Task" at bounding box center [242, 260] width 159 height 13
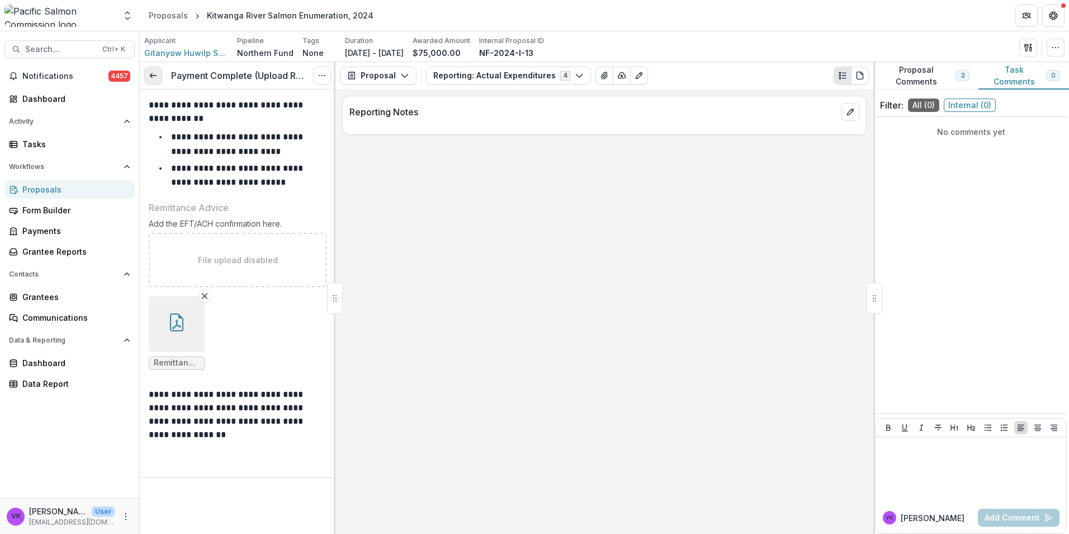
click at [158, 78] on link at bounding box center [153, 76] width 18 height 18
